Goal: Task Accomplishment & Management: Manage account settings

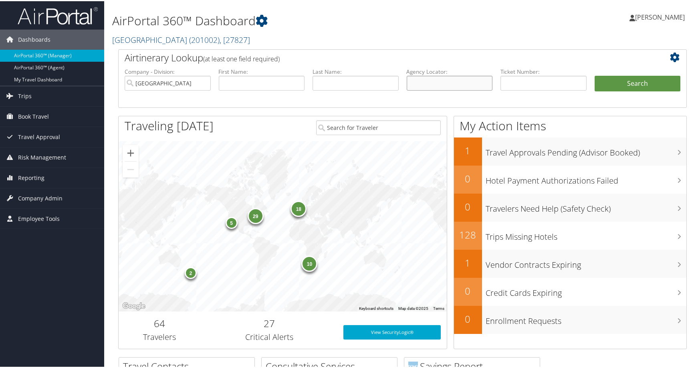
click at [432, 89] on input "text" at bounding box center [450, 82] width 86 height 15
paste input "DN26FS"
type input "DN26FS"
click at [197, 89] on input "Colgate University" at bounding box center [168, 82] width 86 height 15
click at [609, 91] on button "Search" at bounding box center [638, 83] width 86 height 16
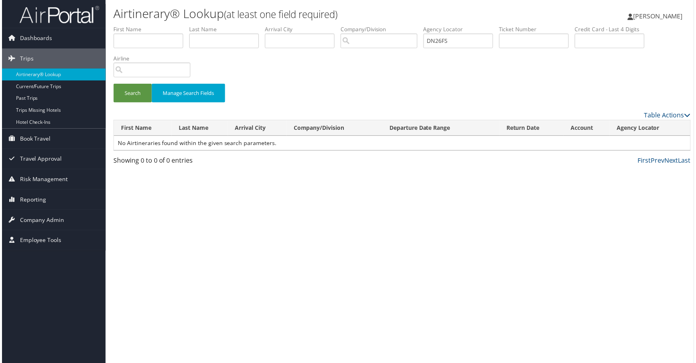
click at [140, 111] on div "Search Manage Search Fields" at bounding box center [402, 97] width 593 height 27
click at [494, 49] on input "DN26FS" at bounding box center [459, 41] width 70 height 15
drag, startPoint x: 615, startPoint y: 58, endPoint x: 548, endPoint y: 60, distance: 67.4
click at [548, 25] on ul "First Name Last Name Departure City Arrival City Company/Division Airport/City …" at bounding box center [402, 25] width 581 height 0
click at [53, 225] on span "Company Admin" at bounding box center [40, 221] width 45 height 20
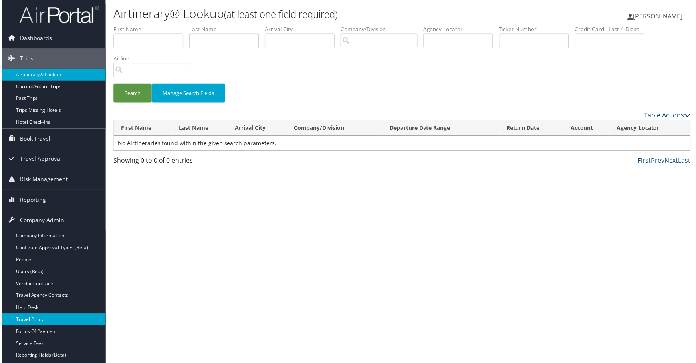
click at [39, 322] on link "Travel Policy" at bounding box center [52, 322] width 104 height 12
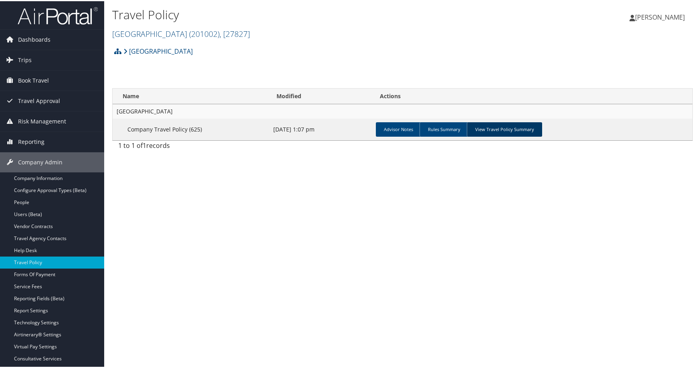
click at [542, 136] on link "View Travel Policy Summary" at bounding box center [504, 128] width 75 height 14
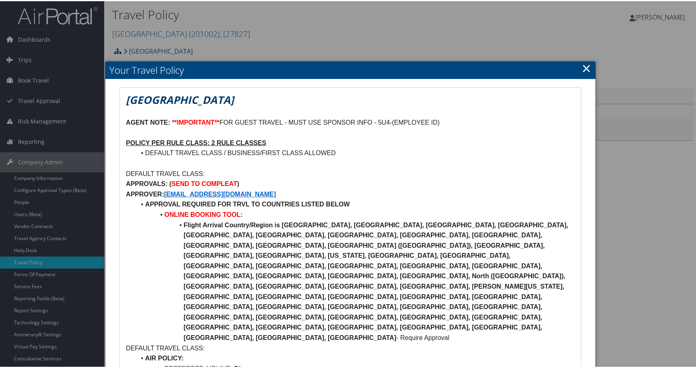
click at [582, 69] on link "×" at bounding box center [586, 67] width 9 height 16
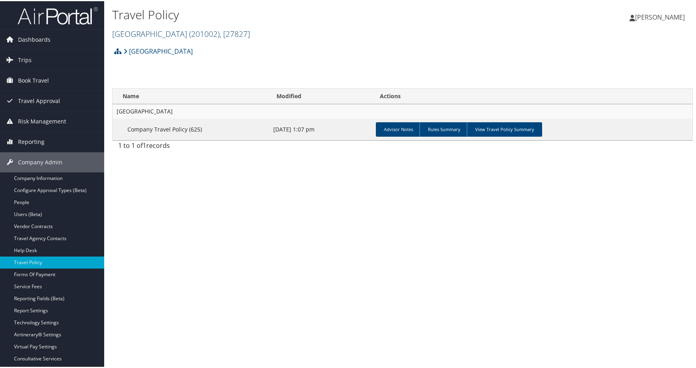
click at [250, 38] on span ", [ 27827 ]" at bounding box center [235, 32] width 30 height 11
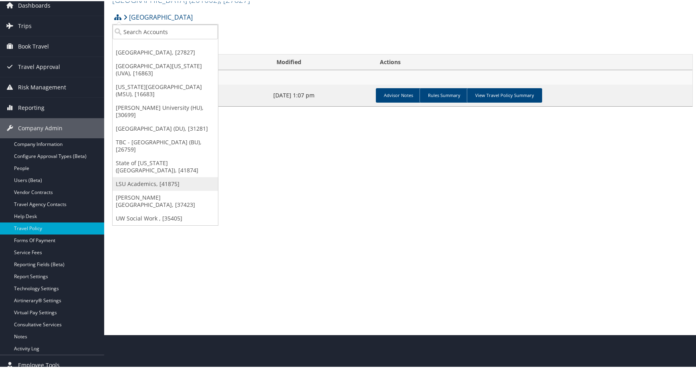
scroll to position [40, 0]
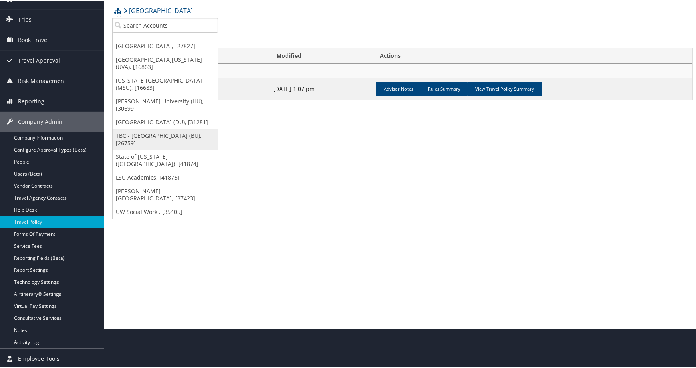
click at [179, 149] on link "TBC - Boston University (BU), [26759]" at bounding box center [165, 138] width 105 height 21
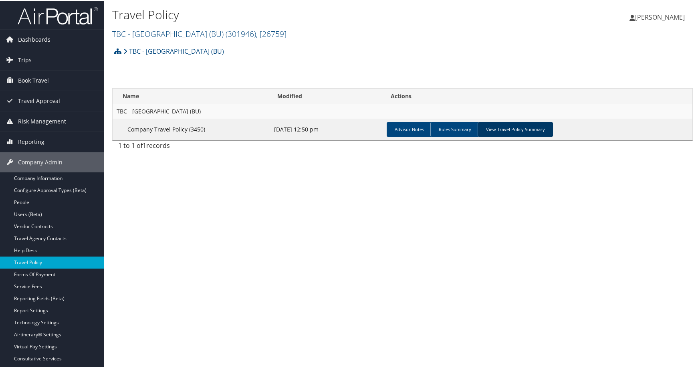
click at [553, 136] on link "View Travel Policy Summary" at bounding box center [515, 128] width 75 height 14
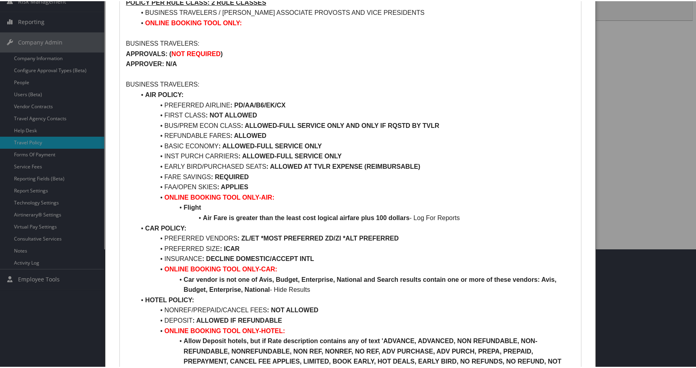
scroll to position [120, 0]
